Goal: Entertainment & Leisure: Consume media (video, audio)

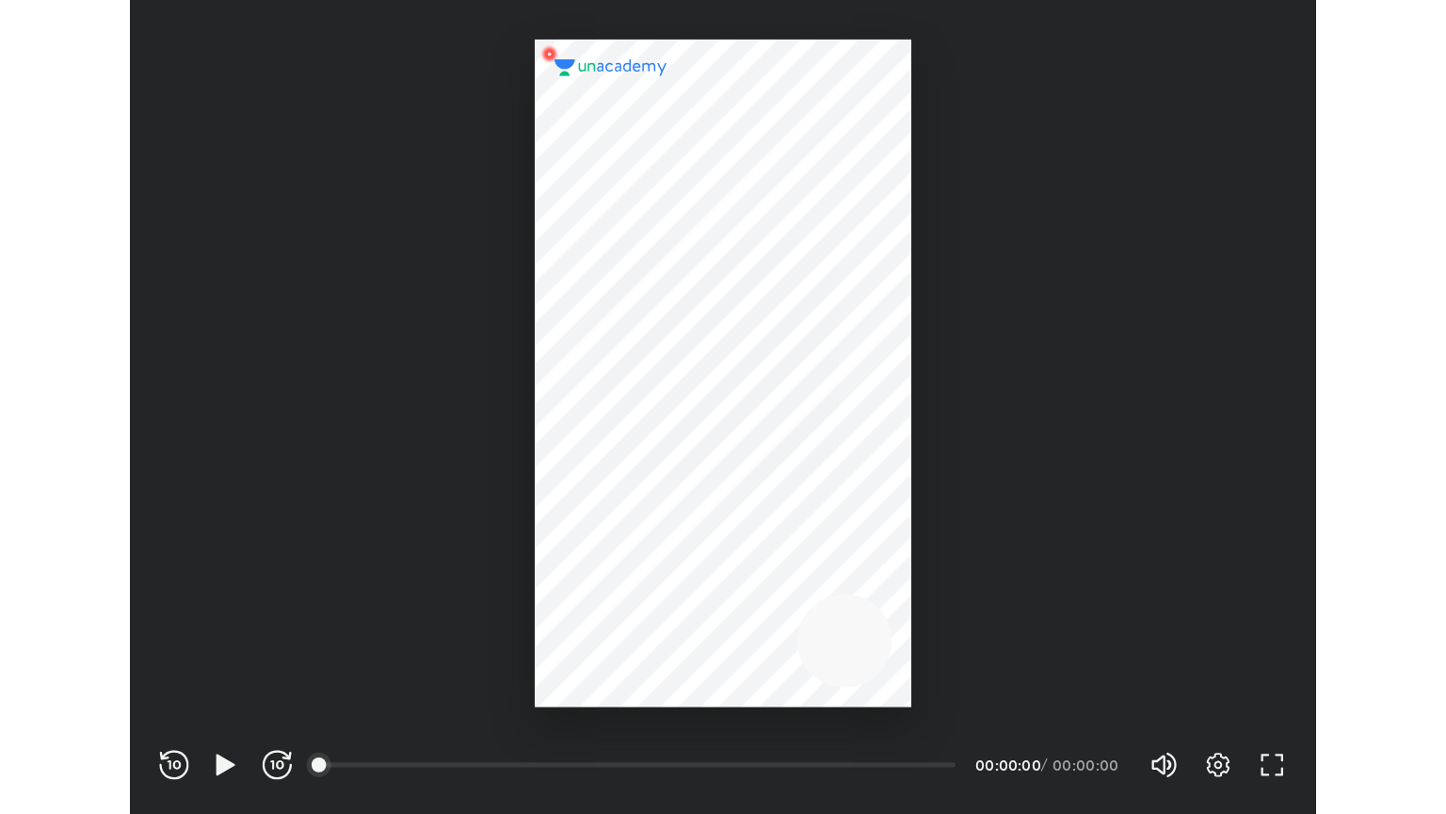
scroll to position [624, 911]
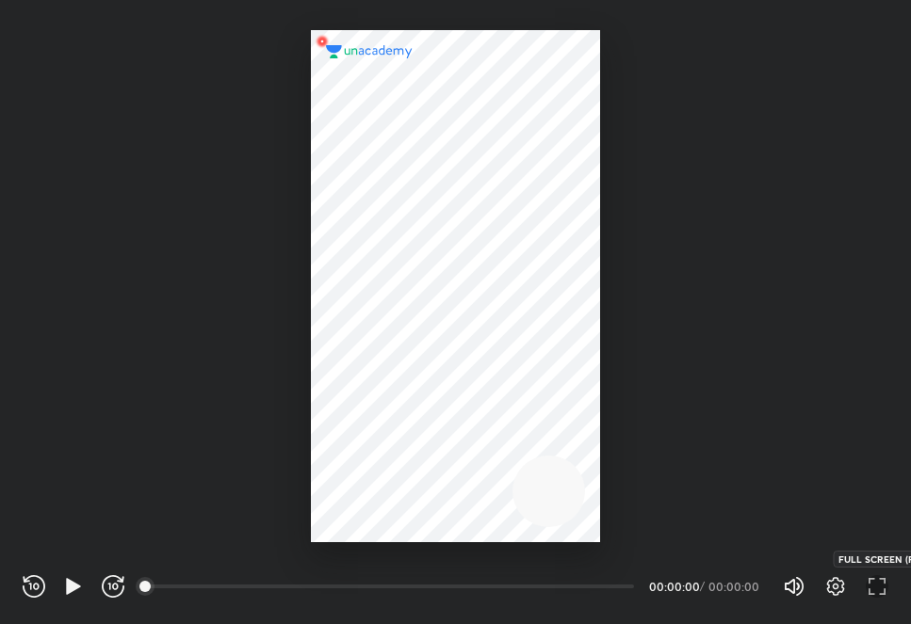
click at [868, 576] on icon "button" at bounding box center [876, 586] width 23 height 23
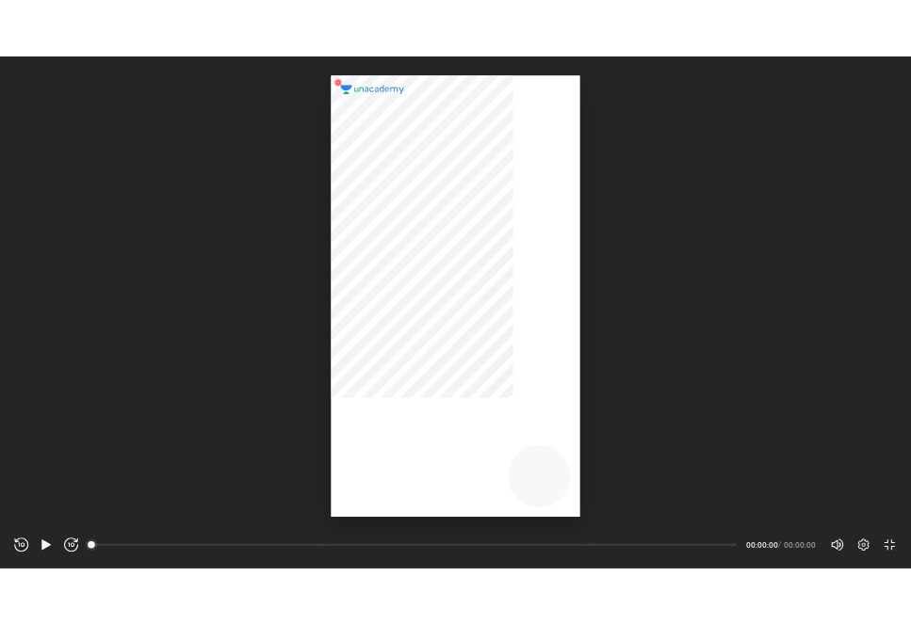
scroll to position [814, 1446]
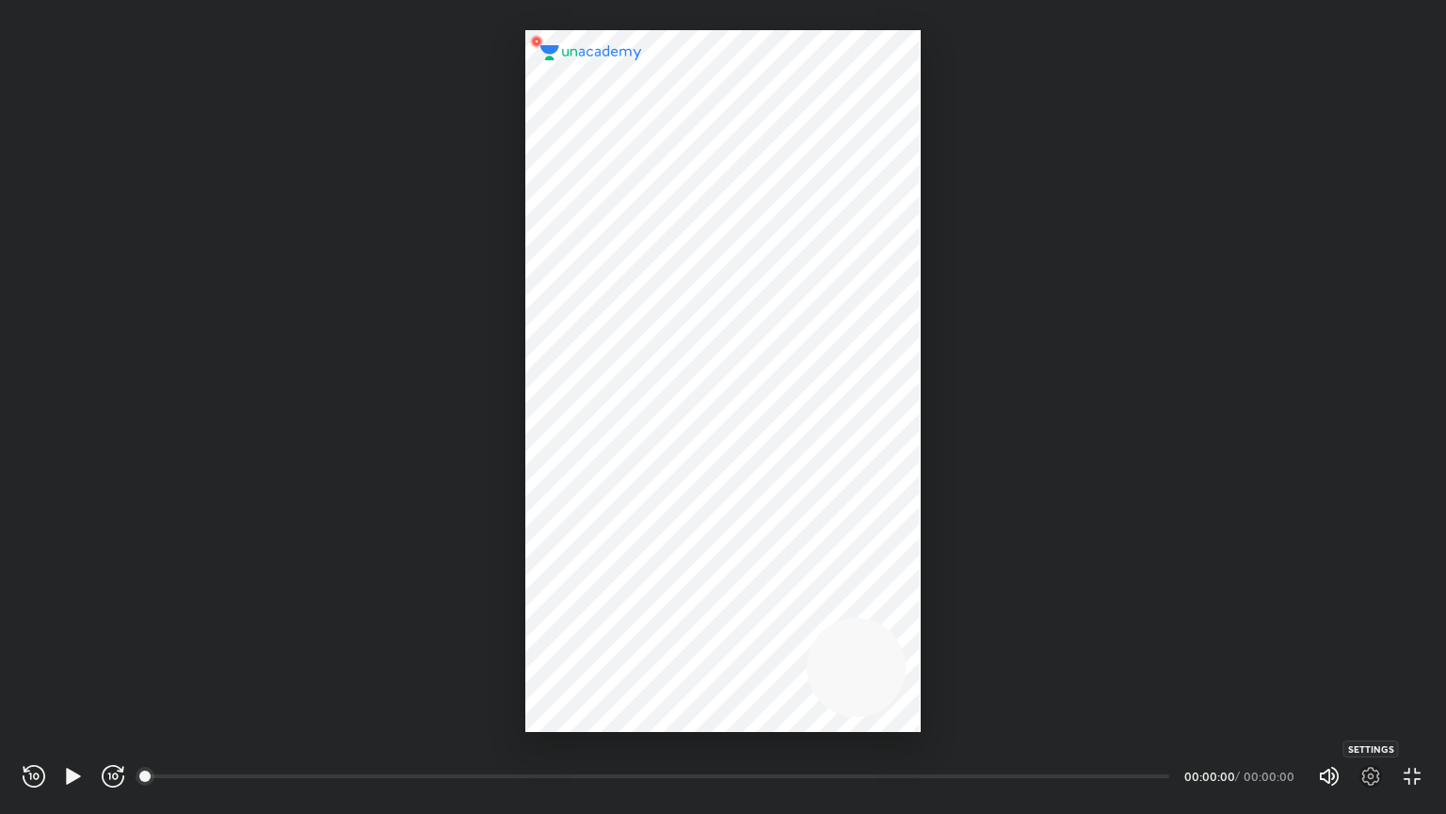
click at [910, 623] on icon "button" at bounding box center [1371, 776] width 23 height 23
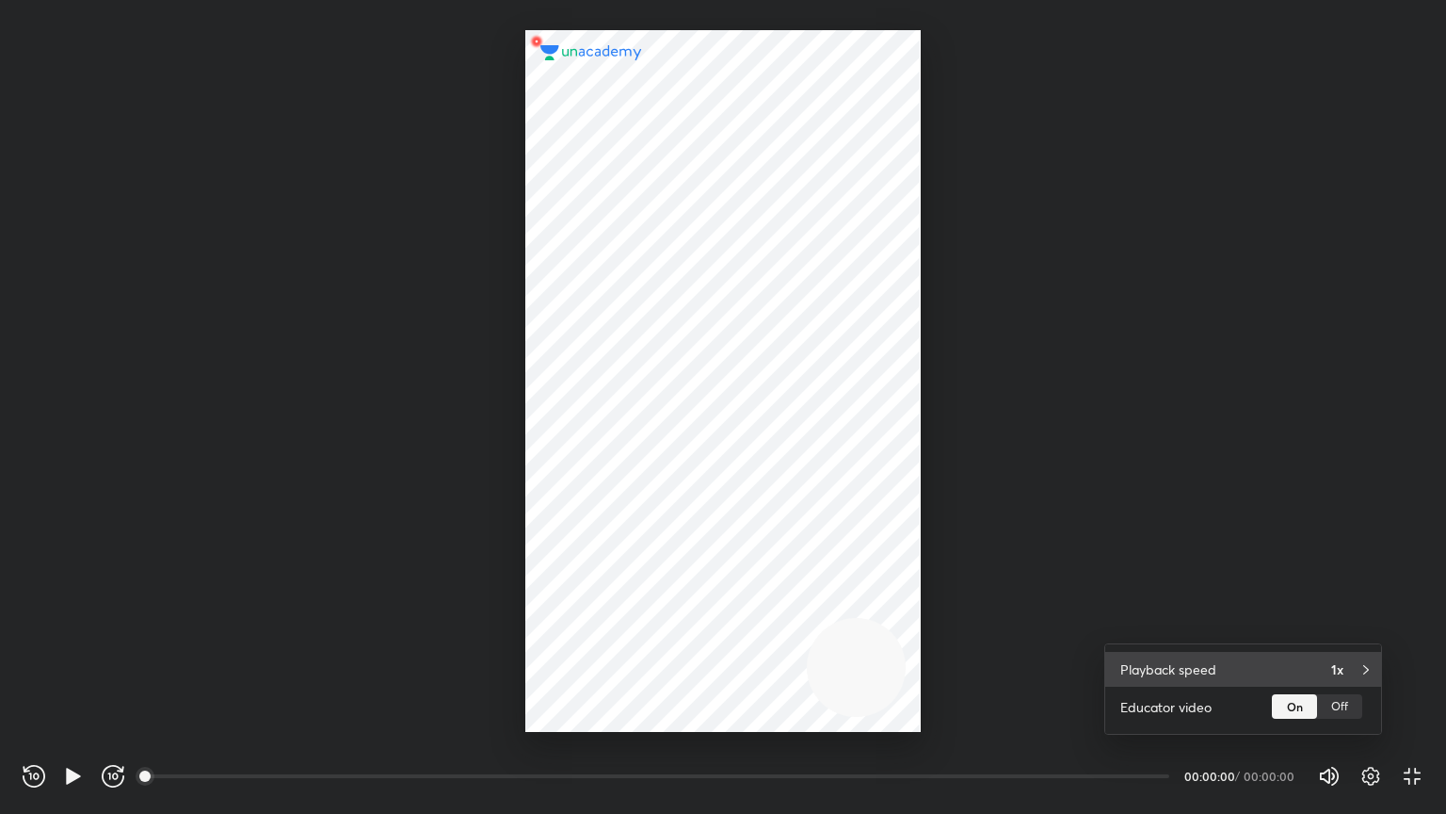
click at [910, 623] on div "Playback speed 1x" at bounding box center [1243, 669] width 276 height 35
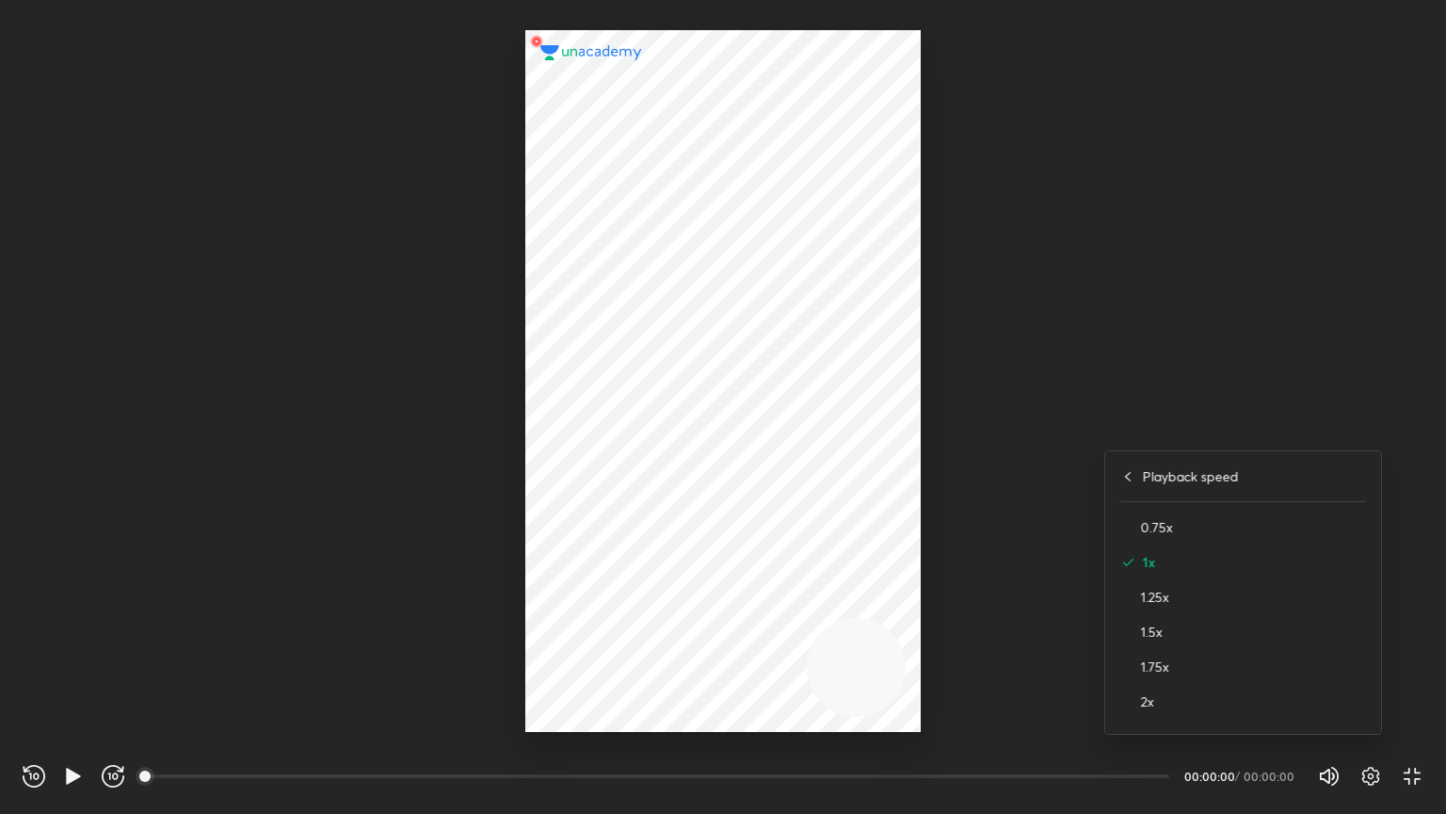
drag, startPoint x: 1057, startPoint y: 655, endPoint x: 1367, endPoint y: 791, distance: 338.2
click at [910, 623] on div at bounding box center [723, 407] width 1446 height 814
click at [910, 623] on icon "button" at bounding box center [1371, 776] width 23 height 23
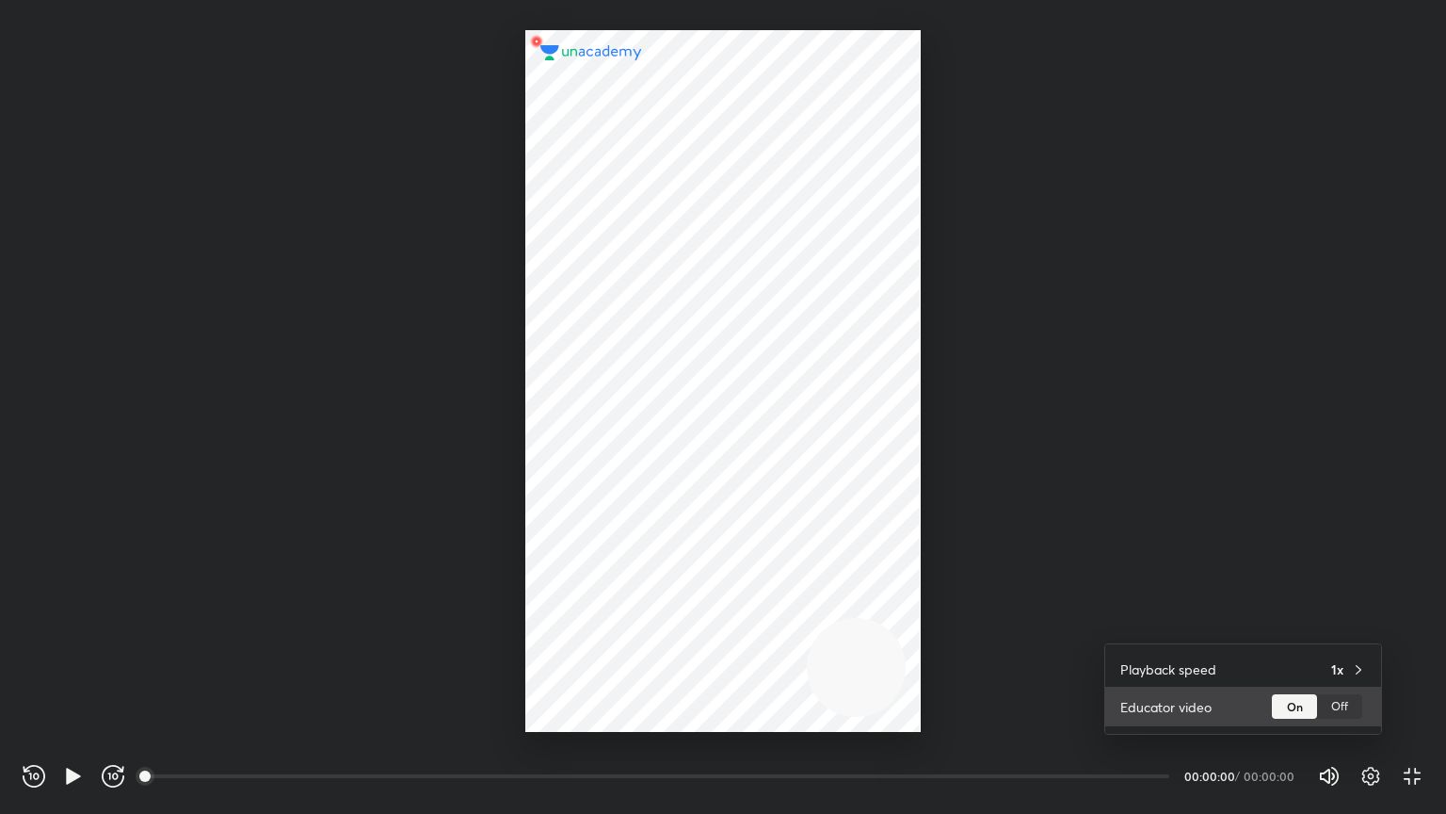
click at [910, 623] on div "Off" at bounding box center [1339, 706] width 45 height 24
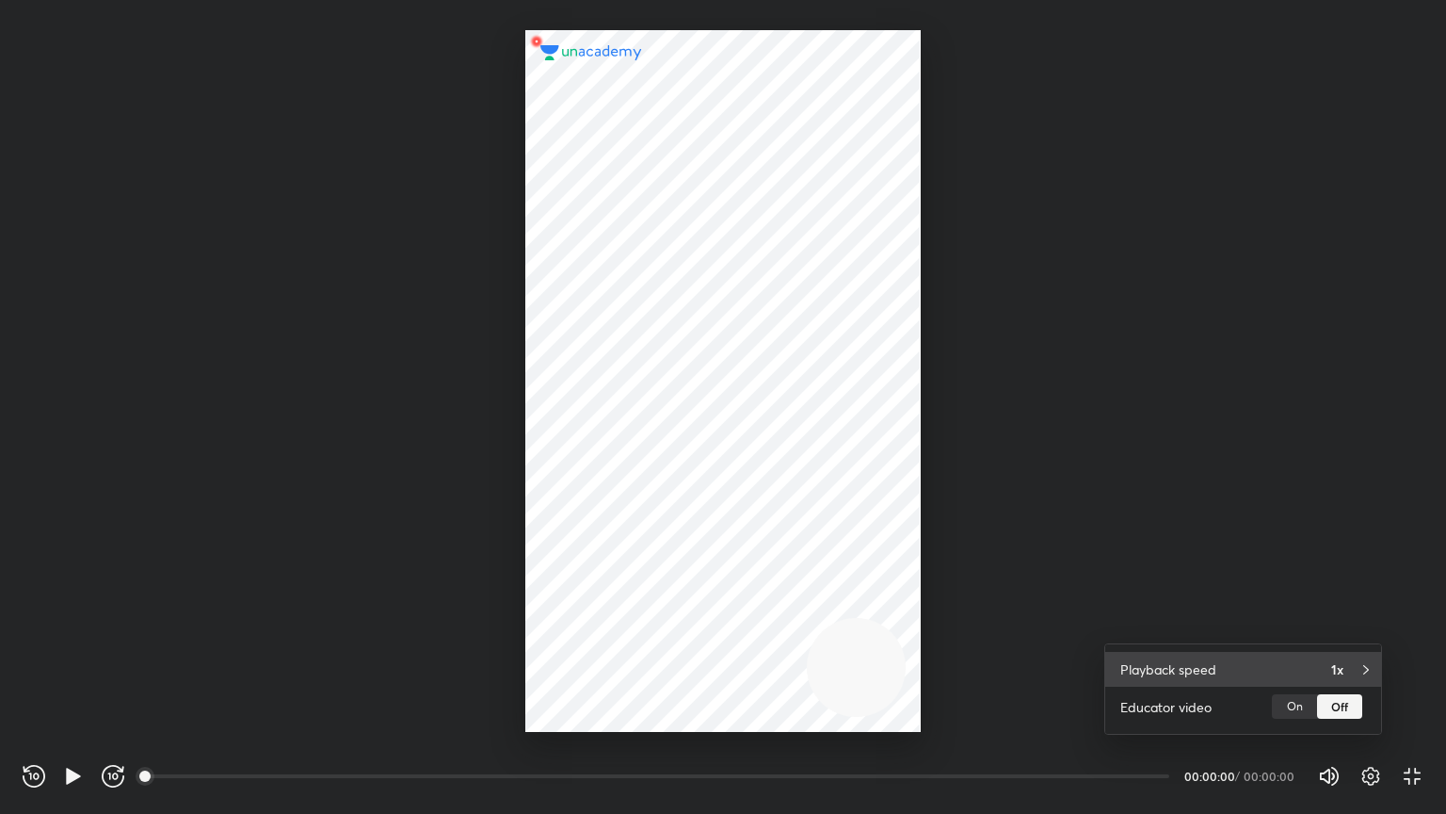
click at [910, 623] on div "Playback speed 1x" at bounding box center [1243, 669] width 276 height 35
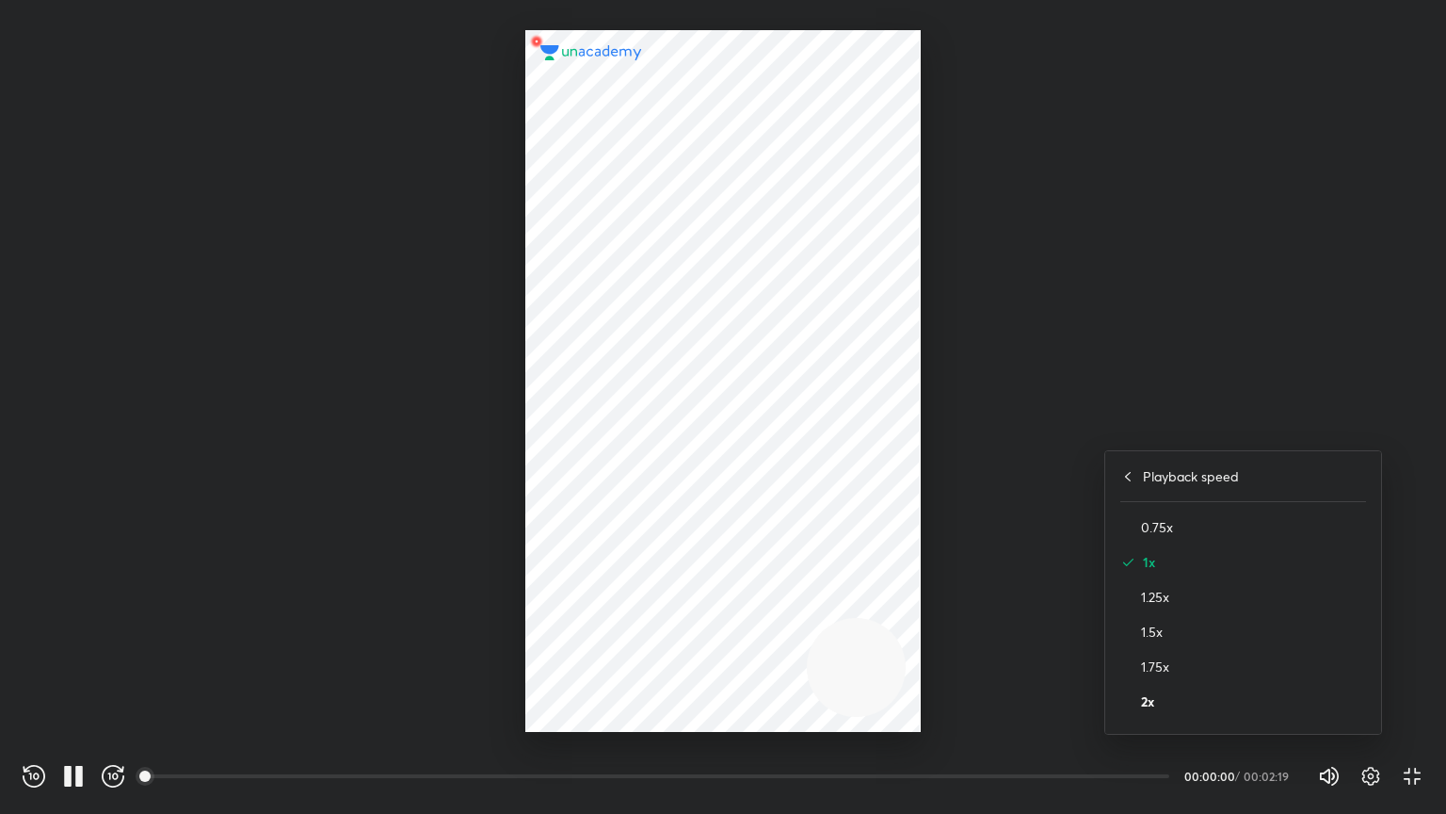
click at [910, 623] on h4 "2x" at bounding box center [1253, 701] width 225 height 20
click at [910, 584] on div at bounding box center [723, 407] width 1446 height 814
click at [910, 623] on icon "button" at bounding box center [1371, 776] width 23 height 23
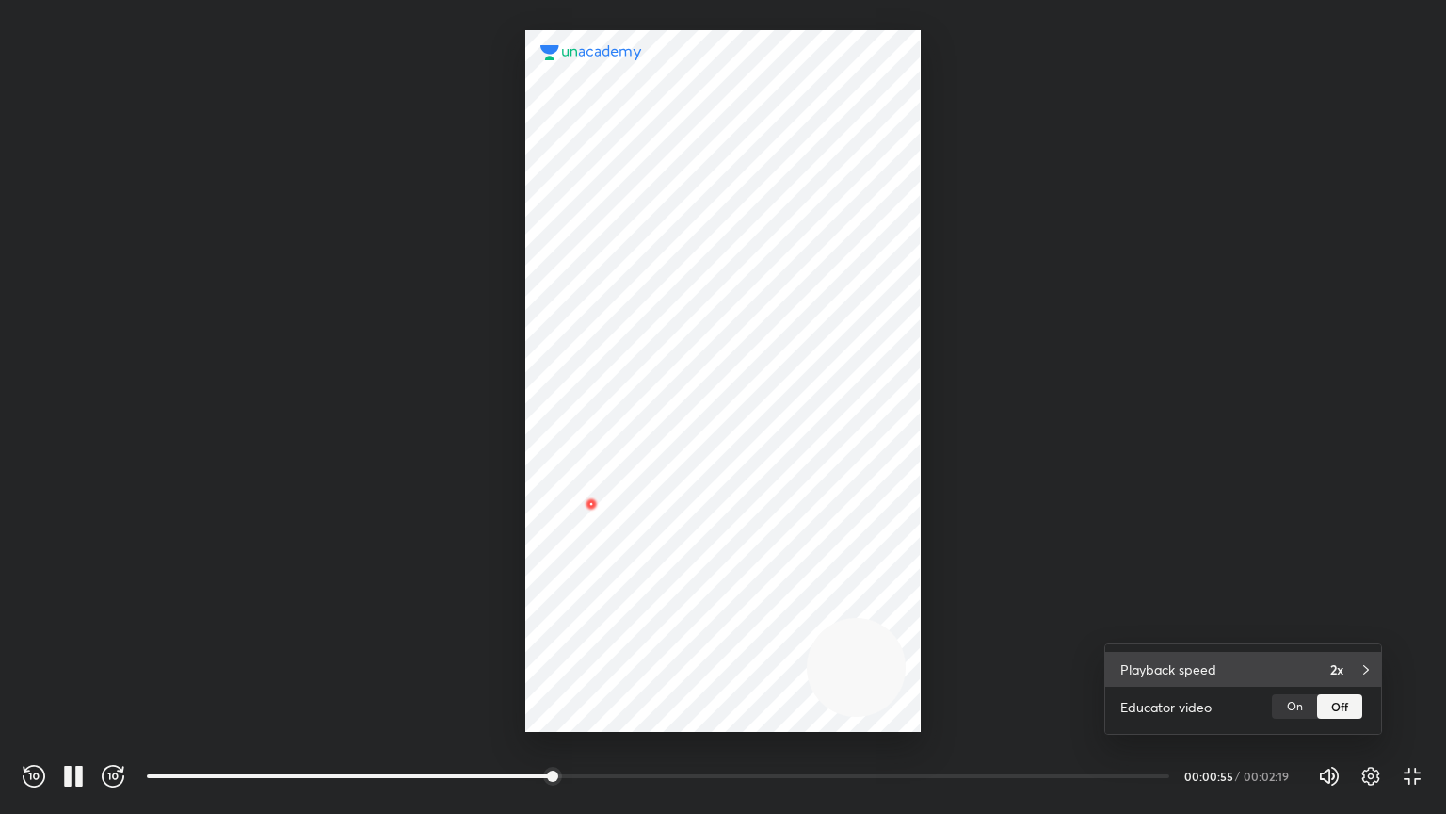
click at [910, 623] on div "Playback speed 2x" at bounding box center [1243, 669] width 276 height 35
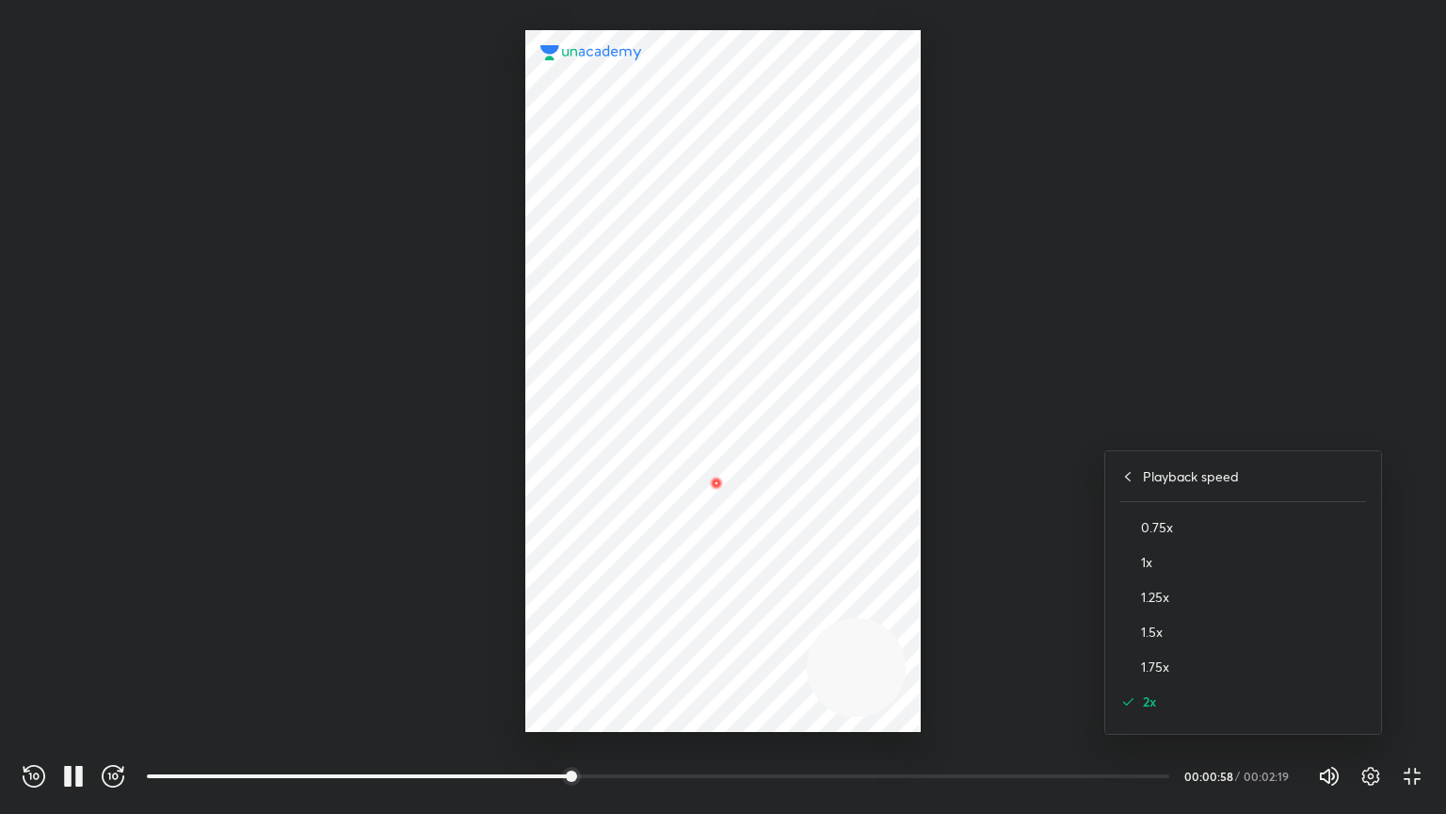
click at [910, 617] on div "1.5x" at bounding box center [1243, 631] width 246 height 35
click at [910, 617] on div "Playback speed 1.5x Educator video On Off" at bounding box center [723, 407] width 1446 height 814
click at [910, 544] on div at bounding box center [723, 407] width 1446 height 814
click at [910, 623] on div "REWIND (J) PAUSE (K) FORWARD (L) 00:00 00:01:35 / 00:02:19 Volume (M) 100% Sett…" at bounding box center [723, 773] width 1446 height 82
click at [910, 623] on icon "button" at bounding box center [1412, 776] width 23 height 23
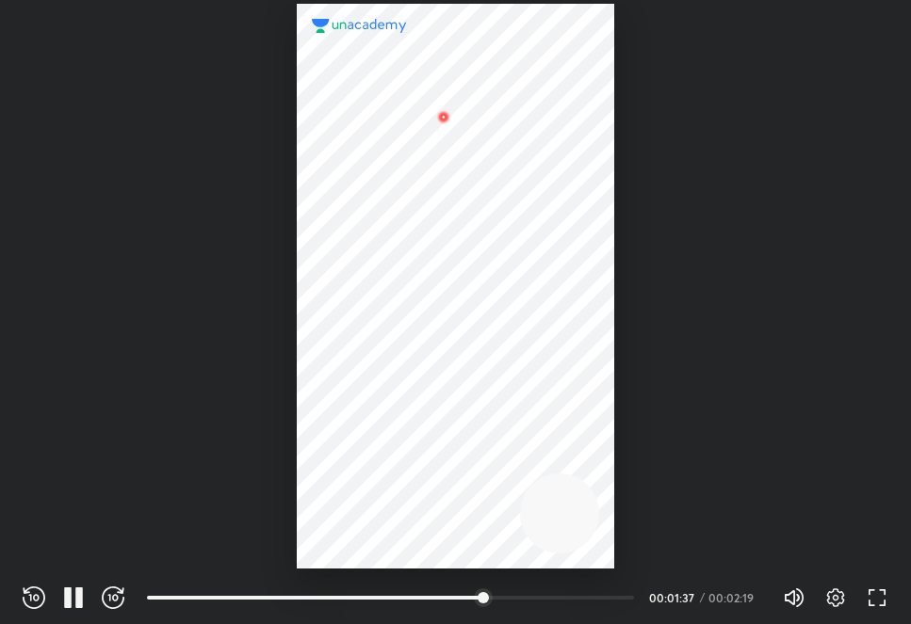
scroll to position [624, 911]
